Goal: Information Seeking & Learning: Learn about a topic

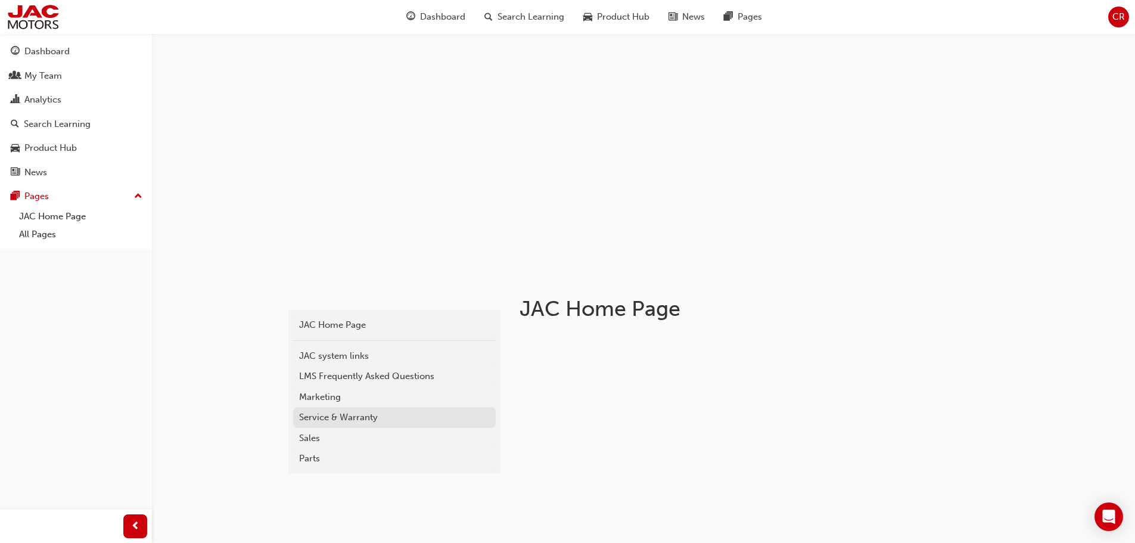
click at [373, 424] on div "Service & Warranty" at bounding box center [394, 417] width 191 height 14
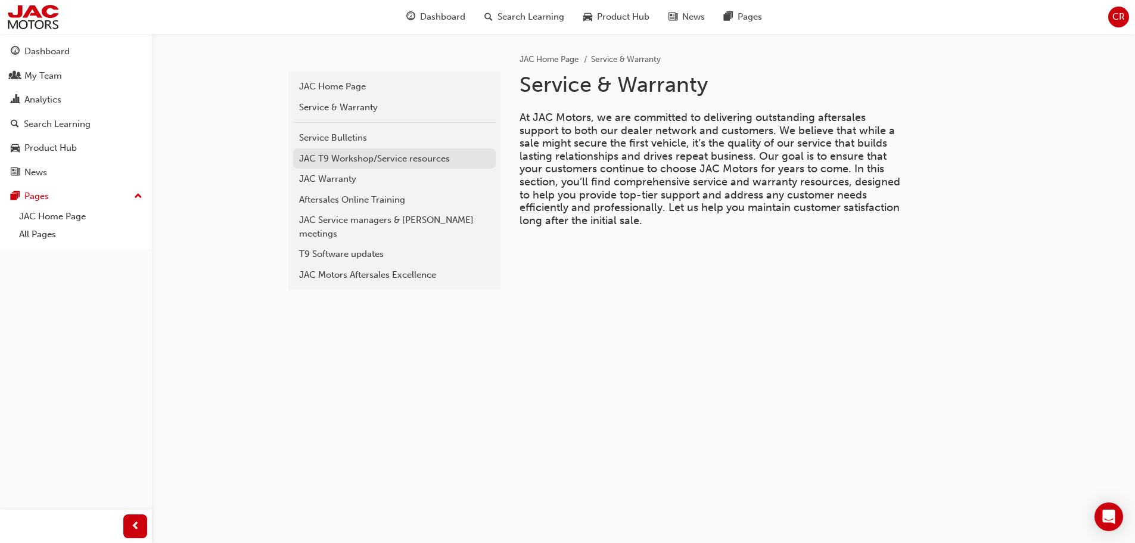
click at [386, 163] on div "JAC T9 Workshop/Service resources" at bounding box center [394, 159] width 191 height 14
click at [350, 107] on div "Service & Warranty" at bounding box center [394, 108] width 191 height 14
click at [67, 45] on div "Dashboard" at bounding box center [46, 52] width 45 height 14
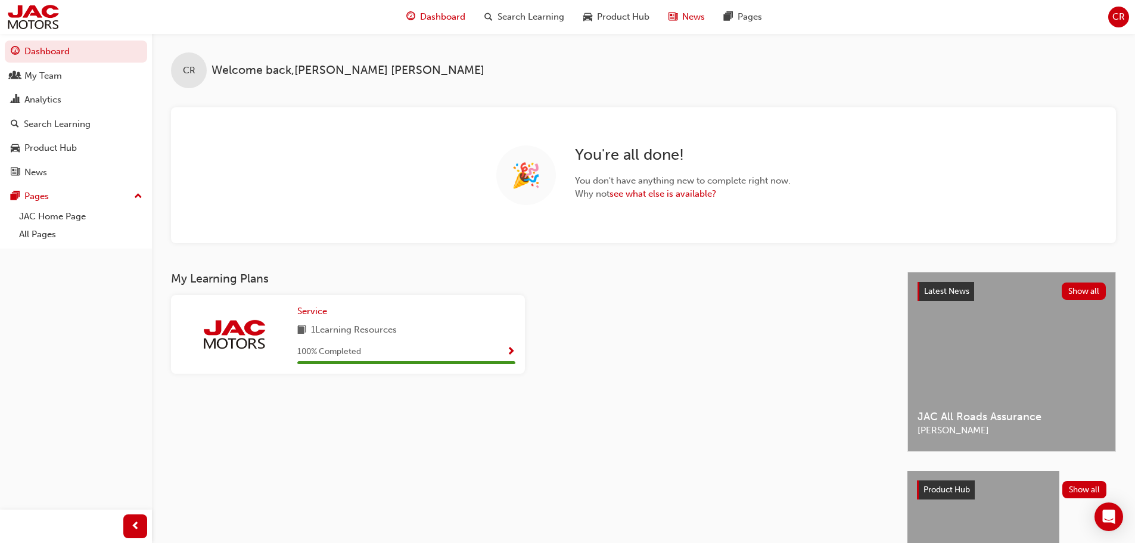
click at [698, 14] on span "News" at bounding box center [693, 17] width 23 height 14
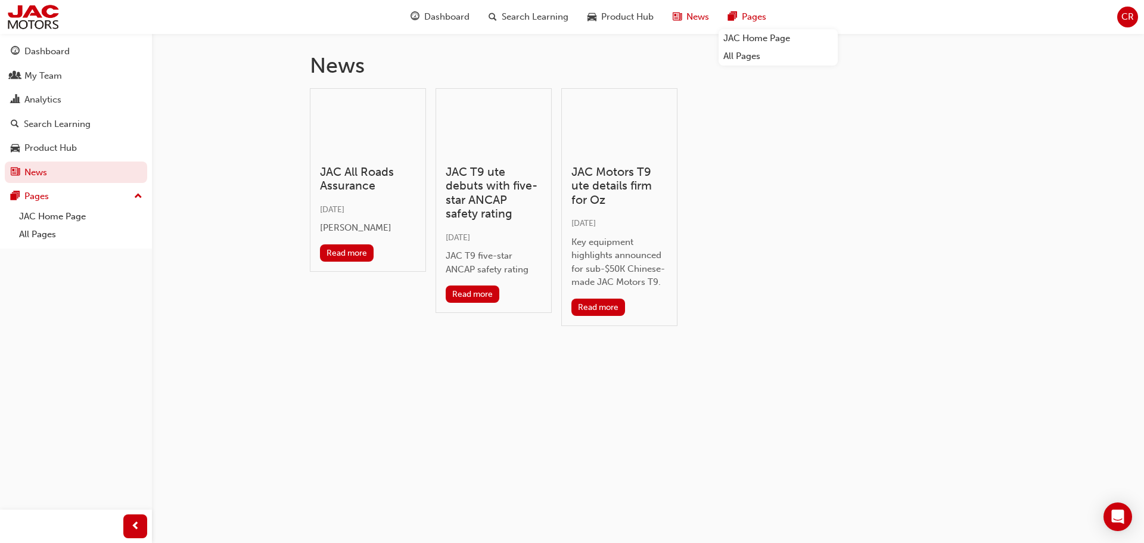
click at [727, 18] on div "Pages" at bounding box center [746, 17] width 57 height 24
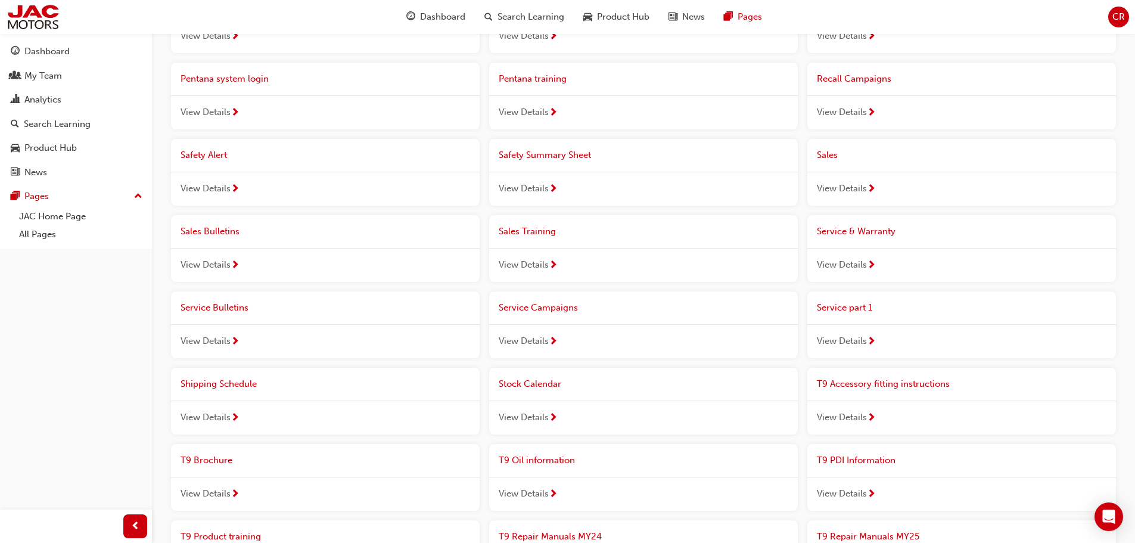
scroll to position [655, 0]
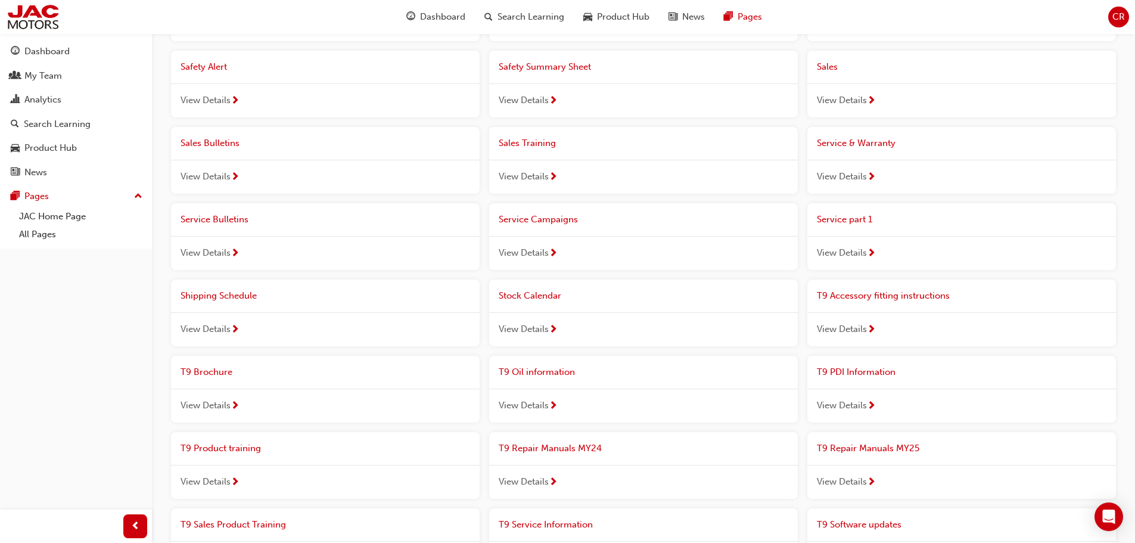
click at [221, 251] on span "View Details" at bounding box center [205, 253] width 50 height 14
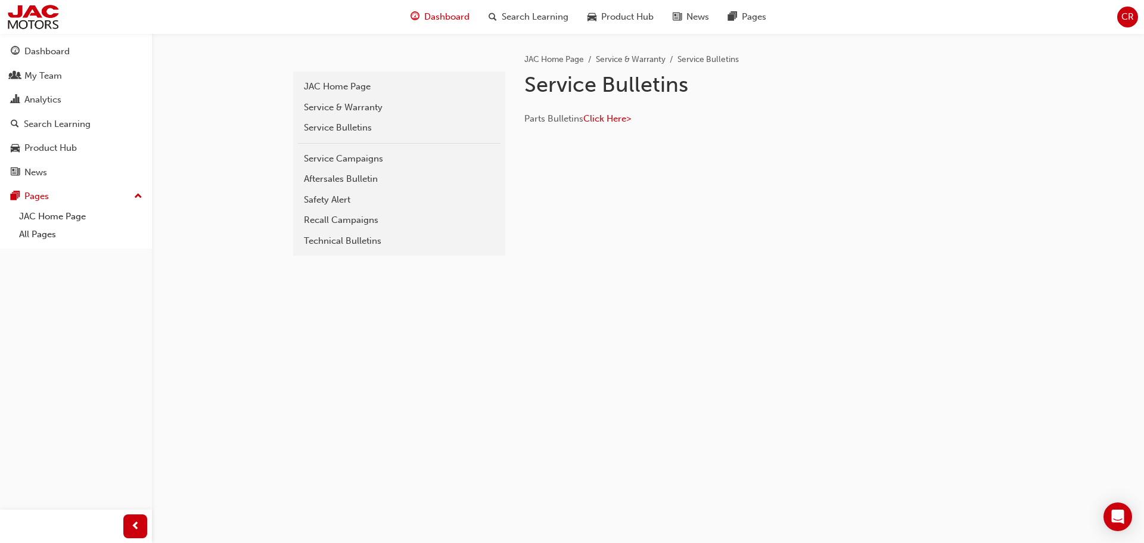
click at [430, 21] on span "Dashboard" at bounding box center [446, 17] width 45 height 14
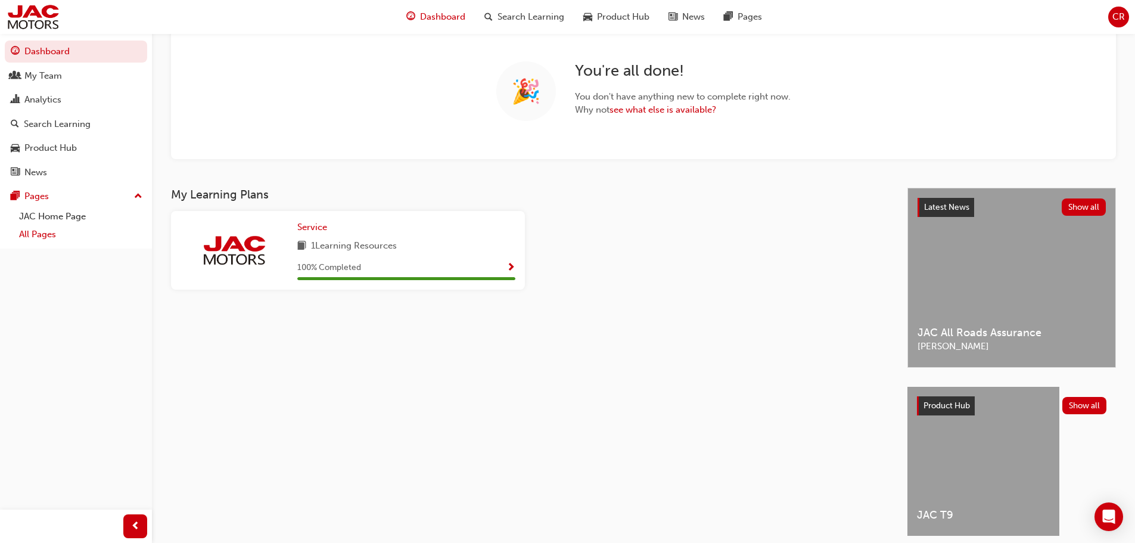
scroll to position [128, 0]
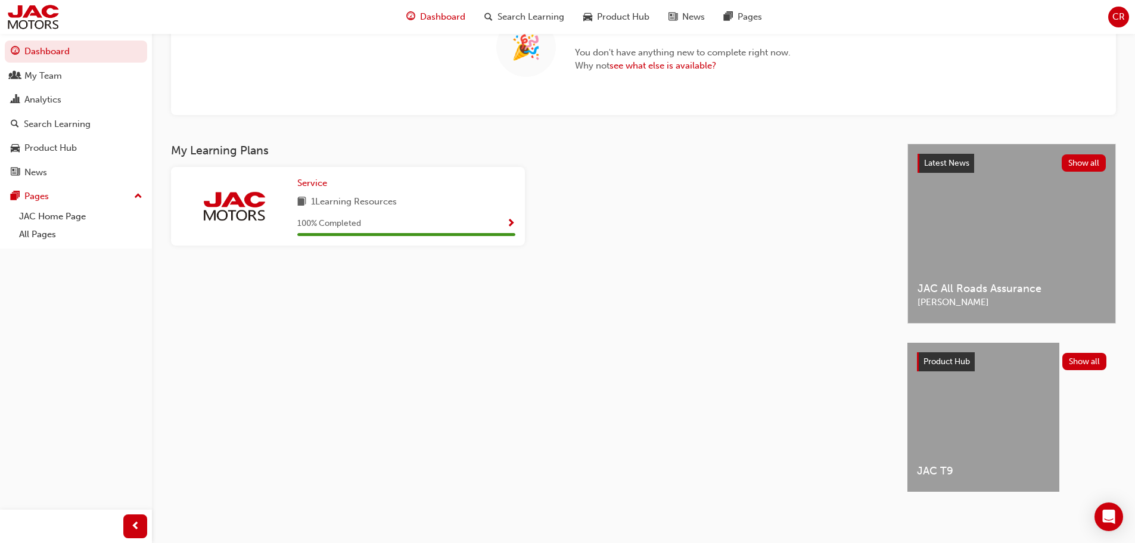
click at [1032, 409] on div "JAC T9" at bounding box center [983, 417] width 152 height 149
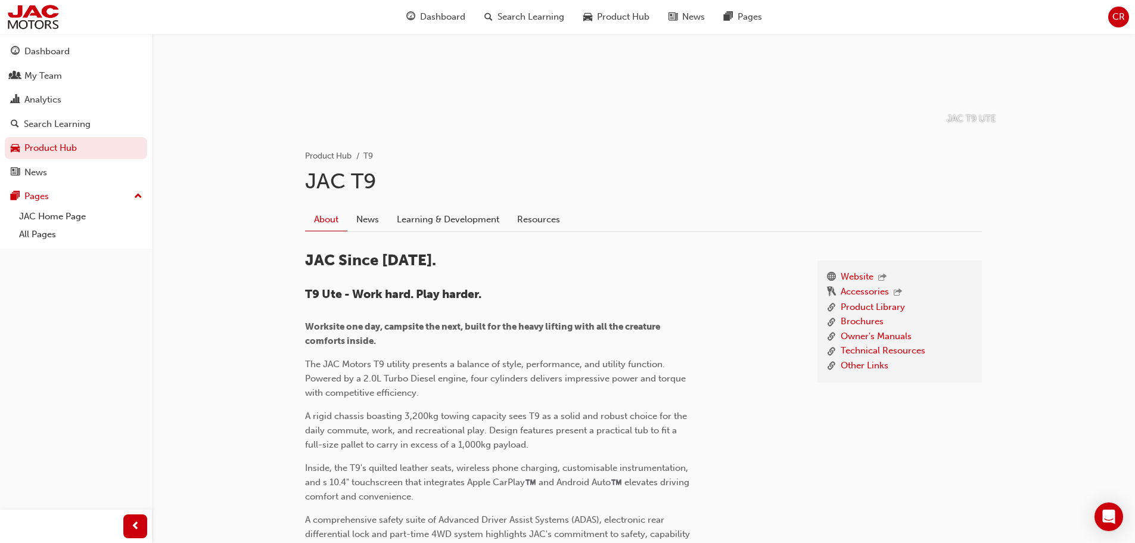
scroll to position [119, 0]
